Goal: Find contact information: Find contact information

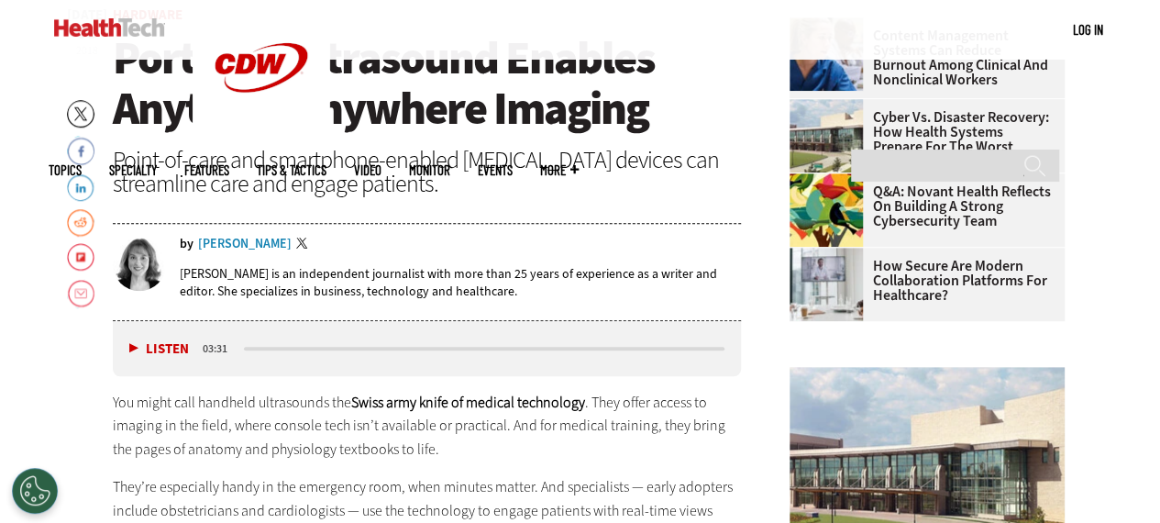
scroll to position [550, 0]
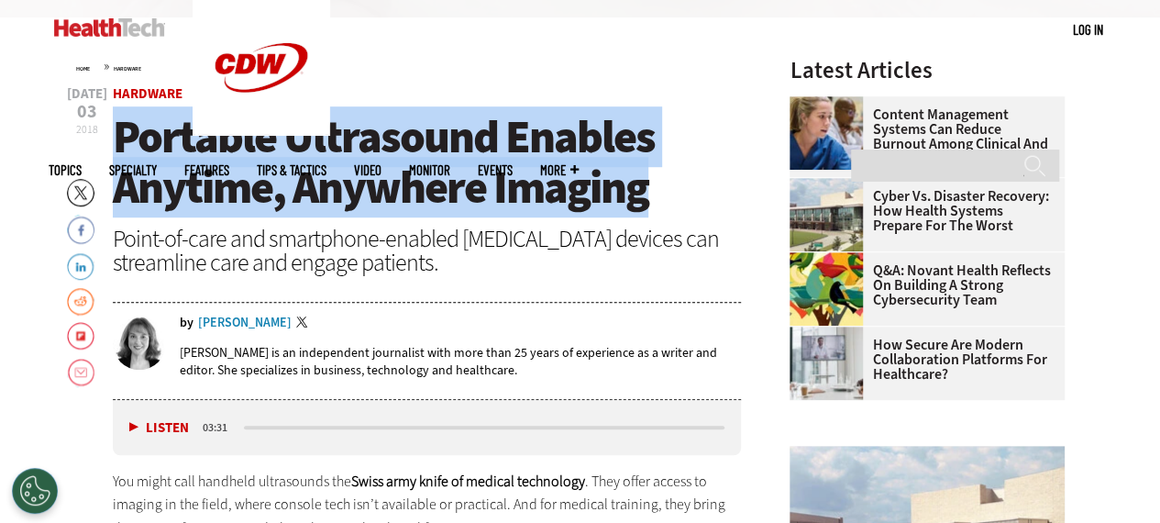
drag, startPoint x: 646, startPoint y: 199, endPoint x: 83, endPoint y: 153, distance: 564.9
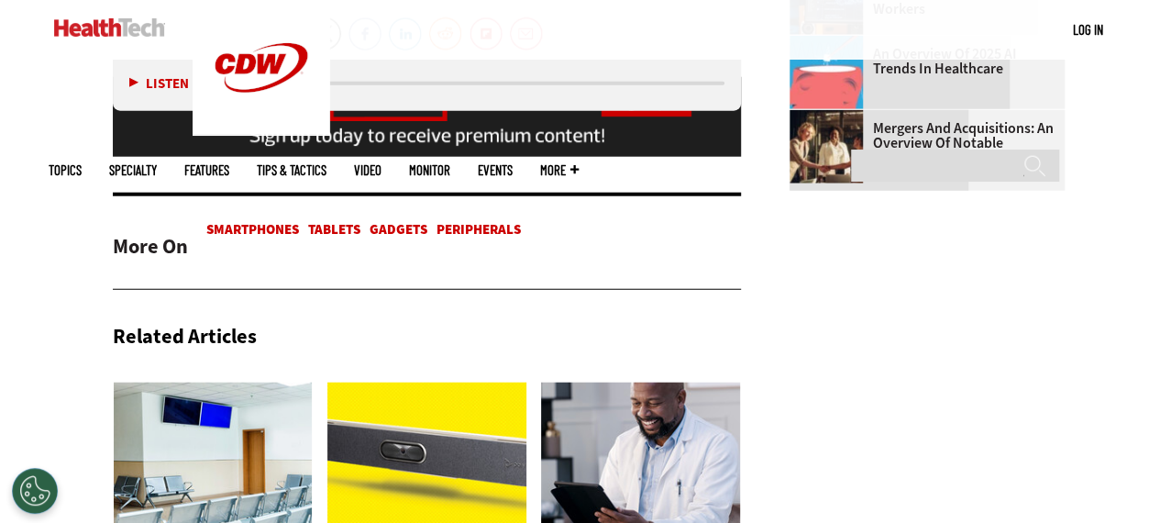
scroll to position [2325, 0]
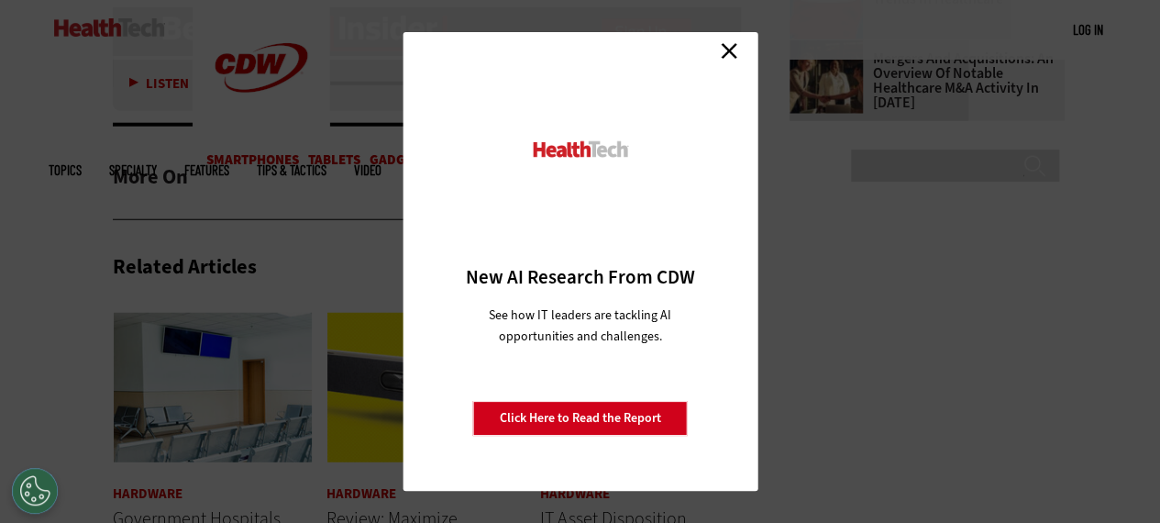
click at [735, 51] on link "Close" at bounding box center [729, 51] width 28 height 28
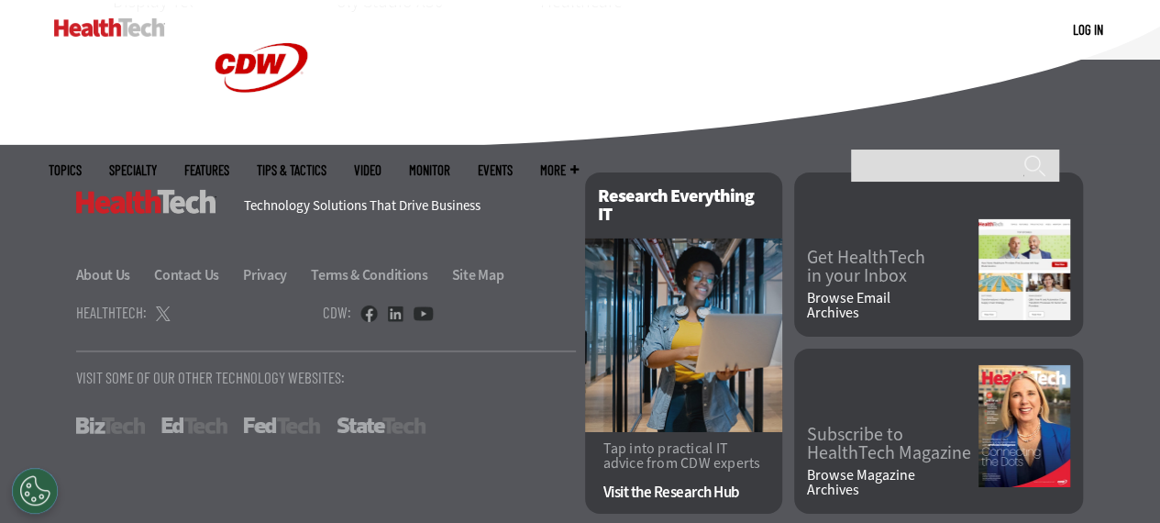
scroll to position [2945, 0]
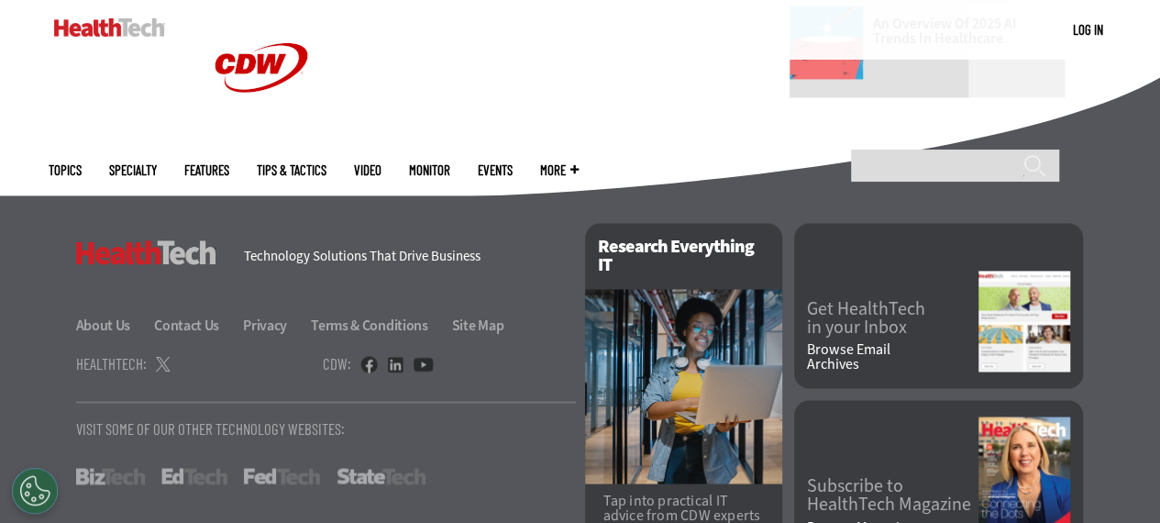
scroll to position [1464, 0]
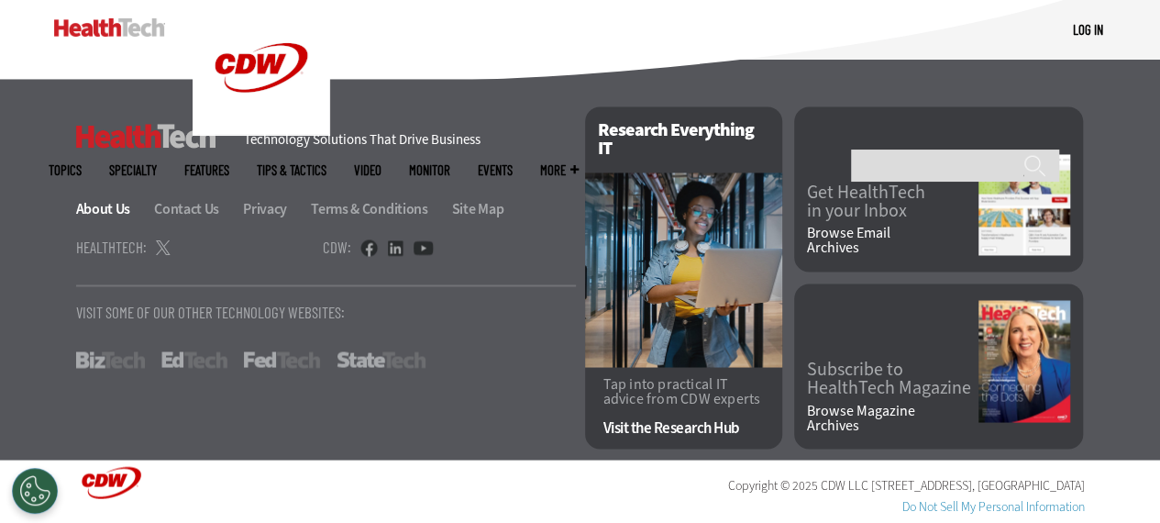
click at [107, 210] on link "About Us" at bounding box center [114, 208] width 76 height 19
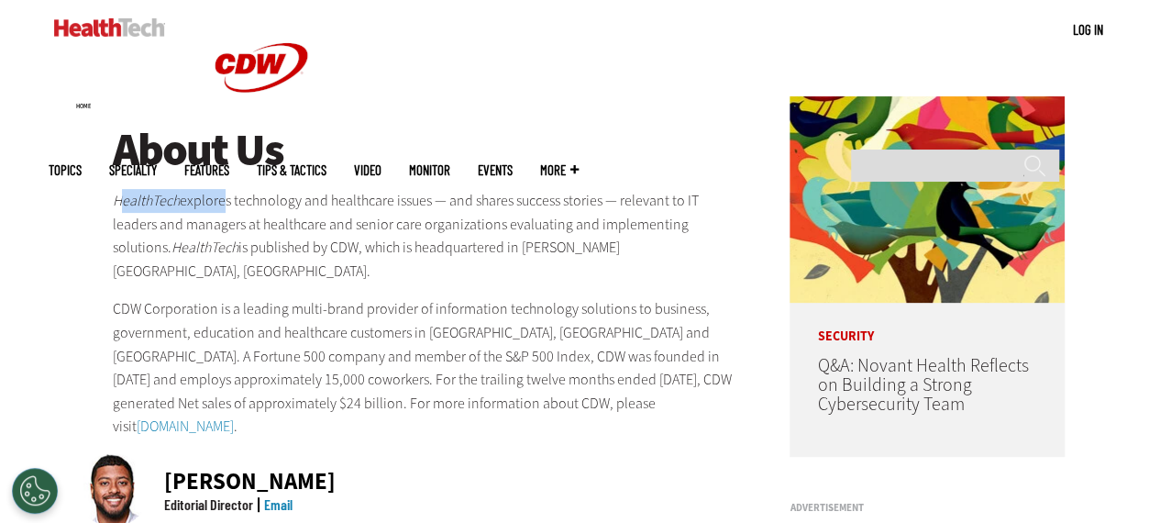
drag, startPoint x: 118, startPoint y: 199, endPoint x: 221, endPoint y: 204, distance: 102.8
click at [221, 204] on p "HealthTech explores technology and healthcare issues — and shares success stori…" at bounding box center [427, 236] width 629 height 94
click at [125, 199] on em "HealthTech" at bounding box center [146, 200] width 67 height 19
drag, startPoint x: 112, startPoint y: 198, endPoint x: 230, endPoint y: 206, distance: 118.6
click at [230, 206] on p "HealthTech explores technology and healthcare issues — and shares success stori…" at bounding box center [427, 236] width 629 height 94
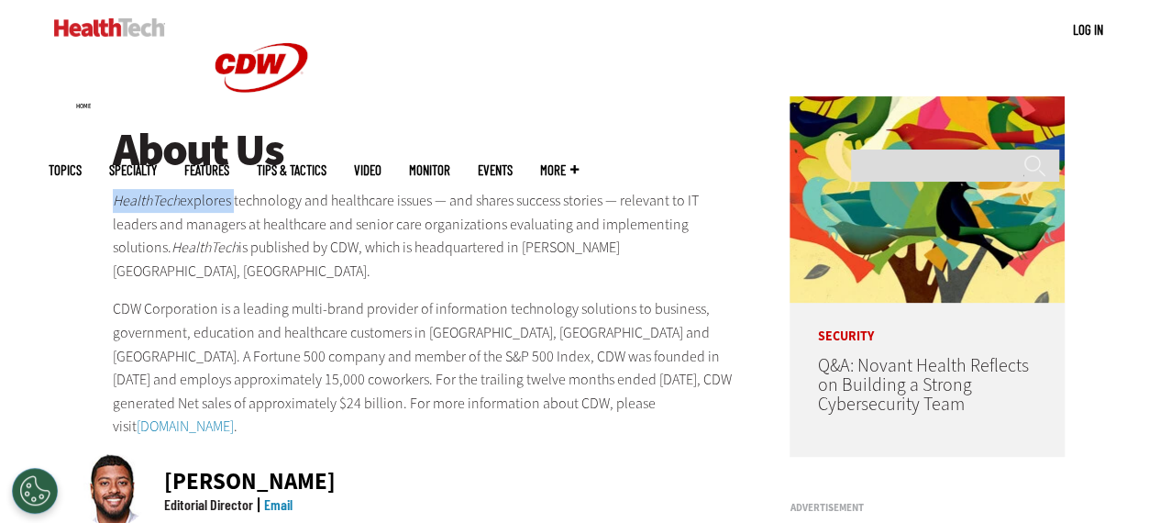
copy p "HealthTech explores"
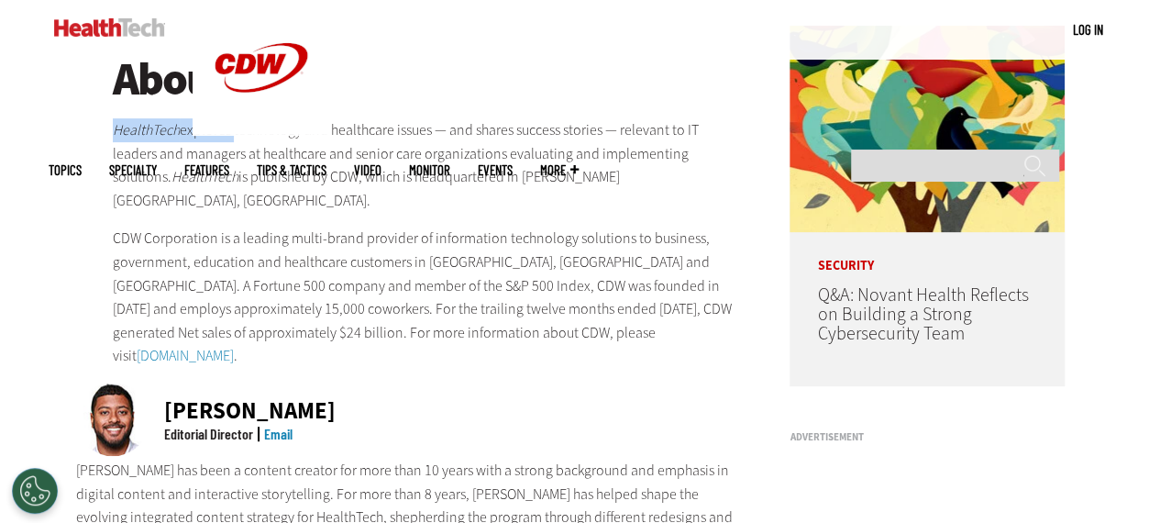
scroll to position [367, 0]
